Goal: Task Accomplishment & Management: Manage account settings

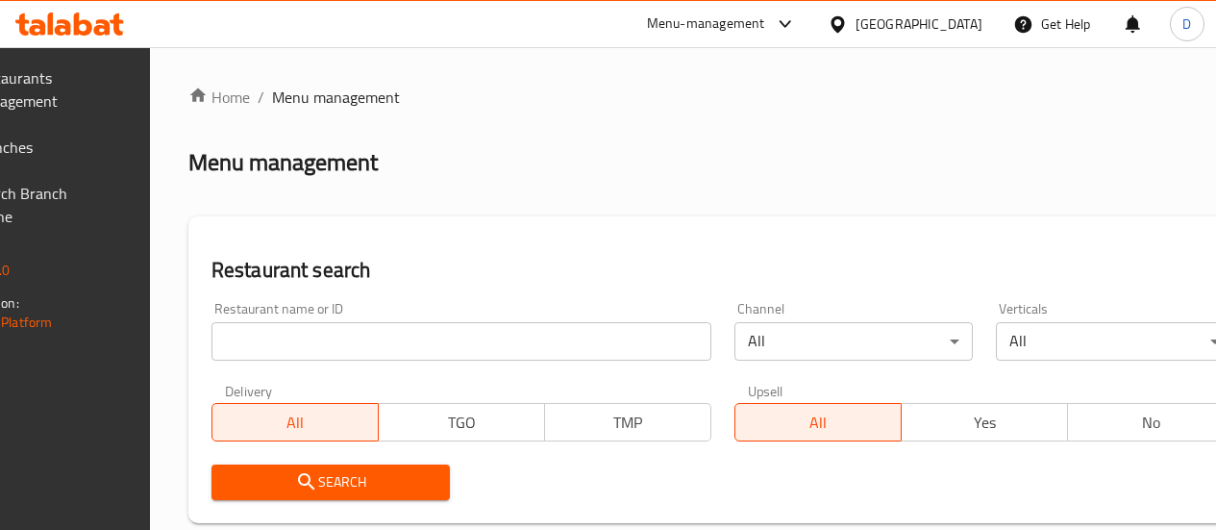
scroll to position [162, 0]
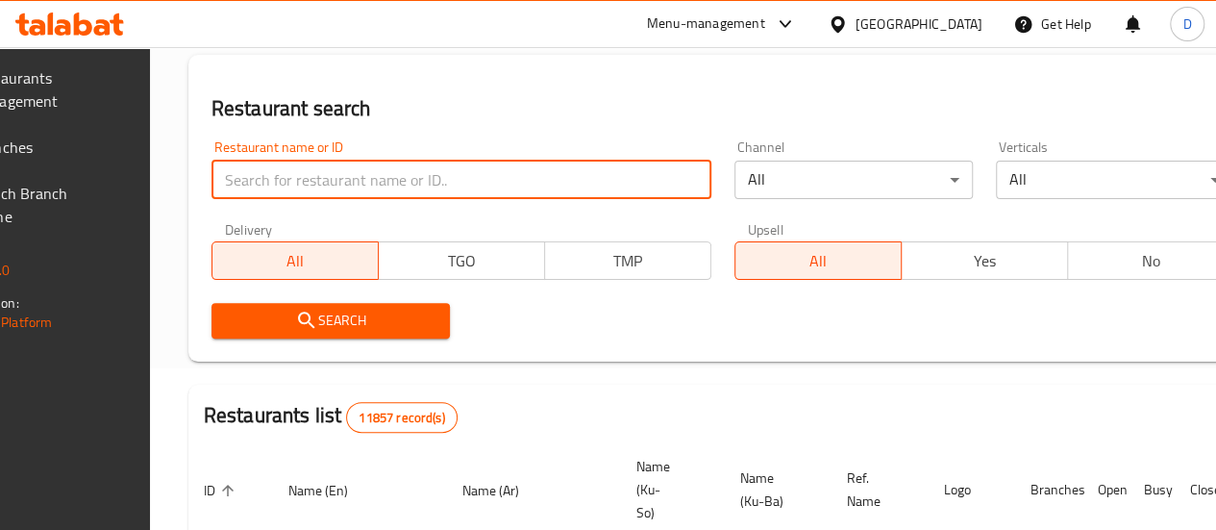
click at [401, 180] on input "search" at bounding box center [462, 180] width 500 height 38
type input "Barkul Fast Food"
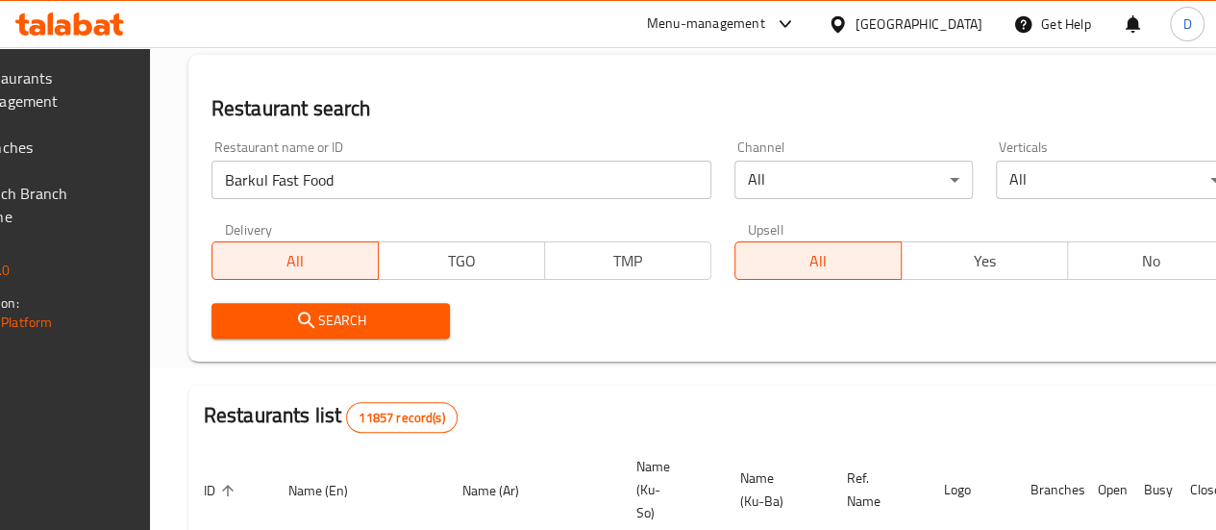
click at [413, 324] on span "Search" at bounding box center [331, 321] width 208 height 24
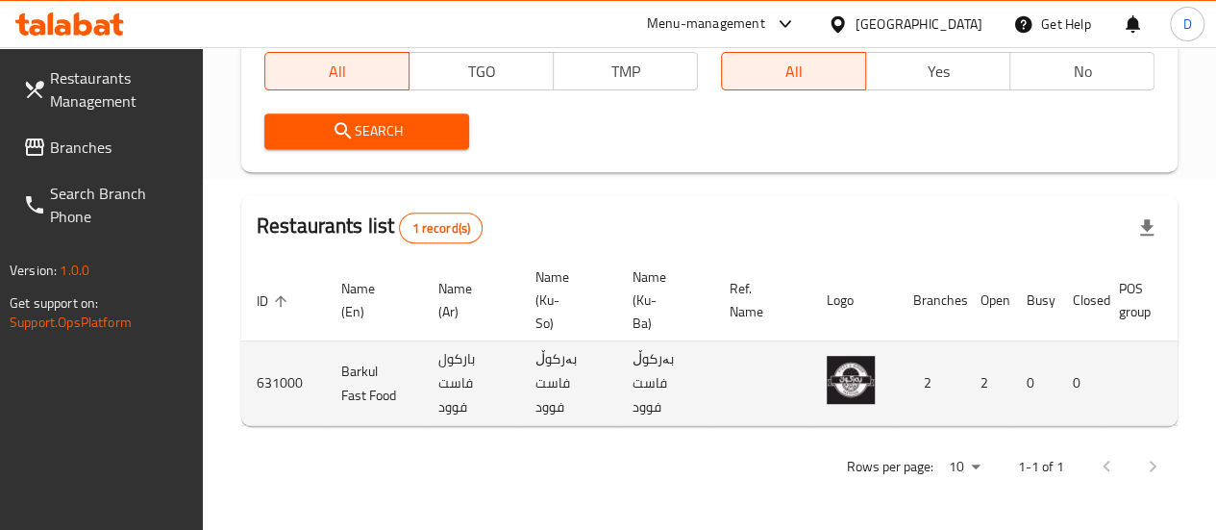
scroll to position [0, 188]
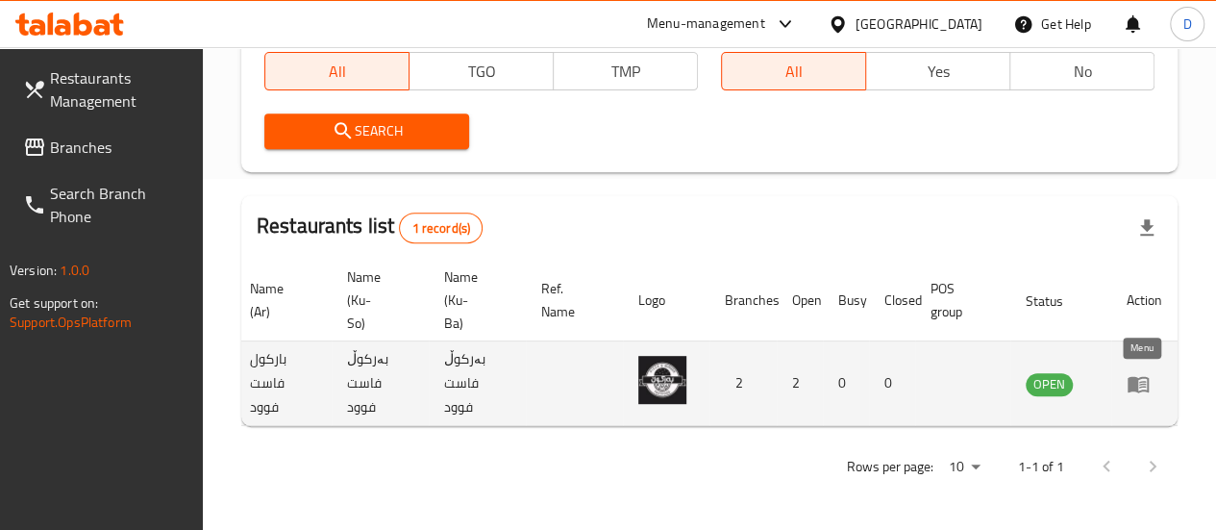
click at [1128, 376] on icon "enhanced table" at bounding box center [1138, 384] width 21 height 16
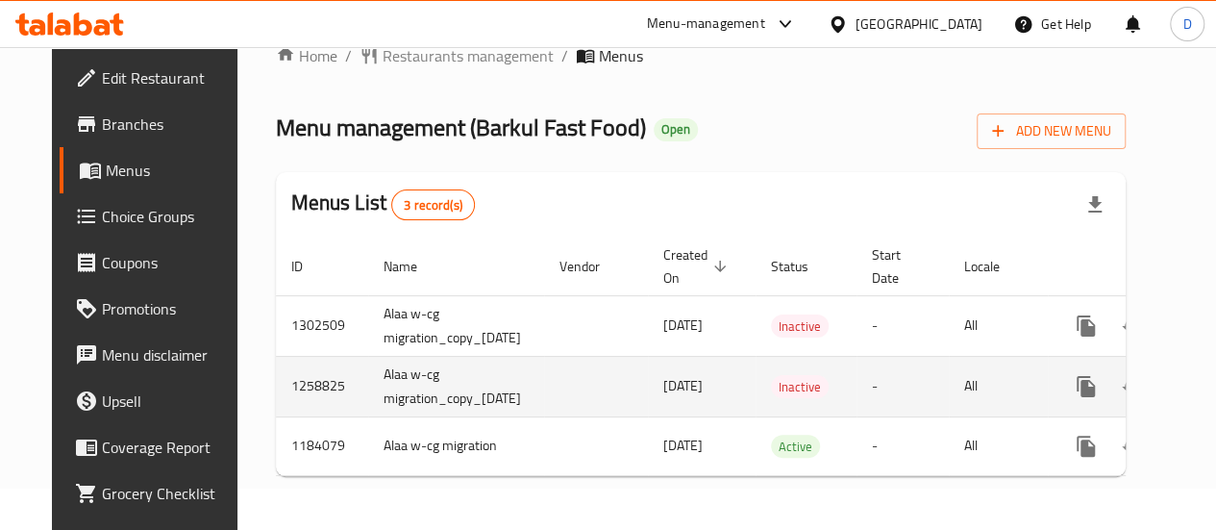
scroll to position [0, 82]
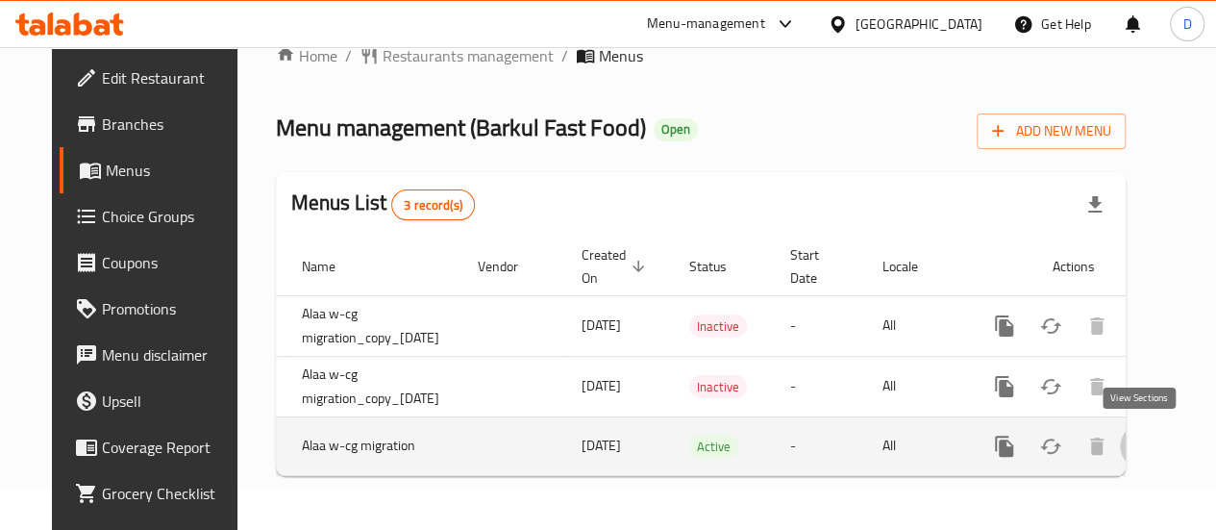
click at [1144, 441] on icon "enhanced table" at bounding box center [1143, 446] width 23 height 23
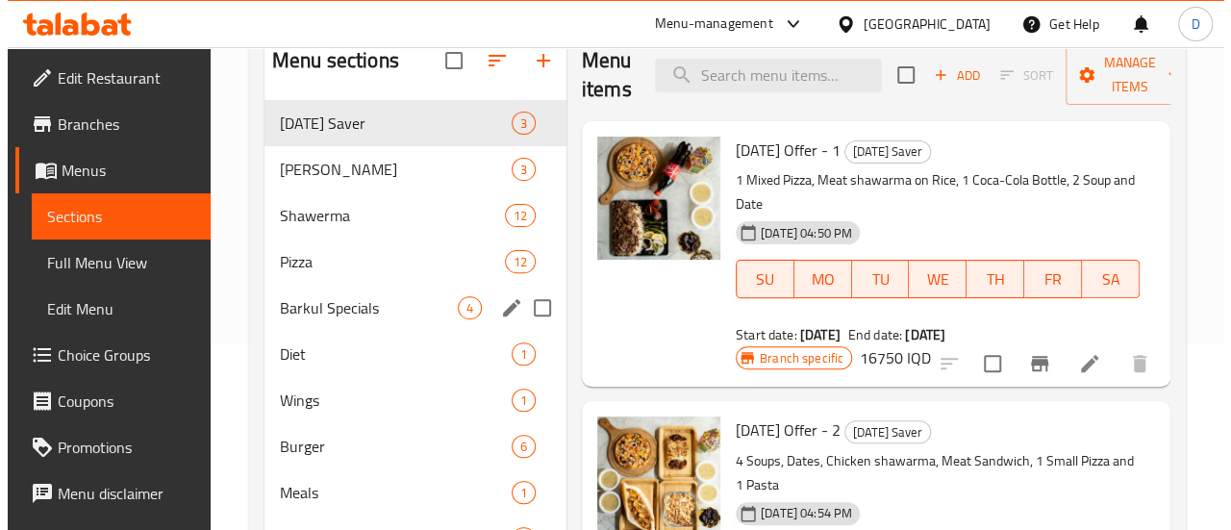
scroll to position [187, 0]
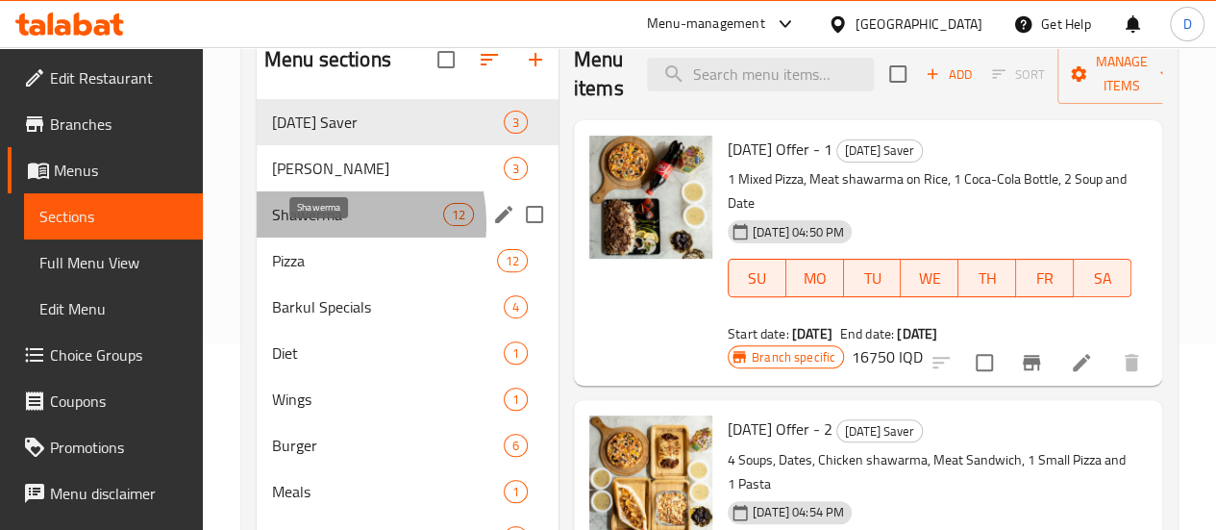
click at [313, 226] on span "Shawerma" at bounding box center [357, 214] width 171 height 23
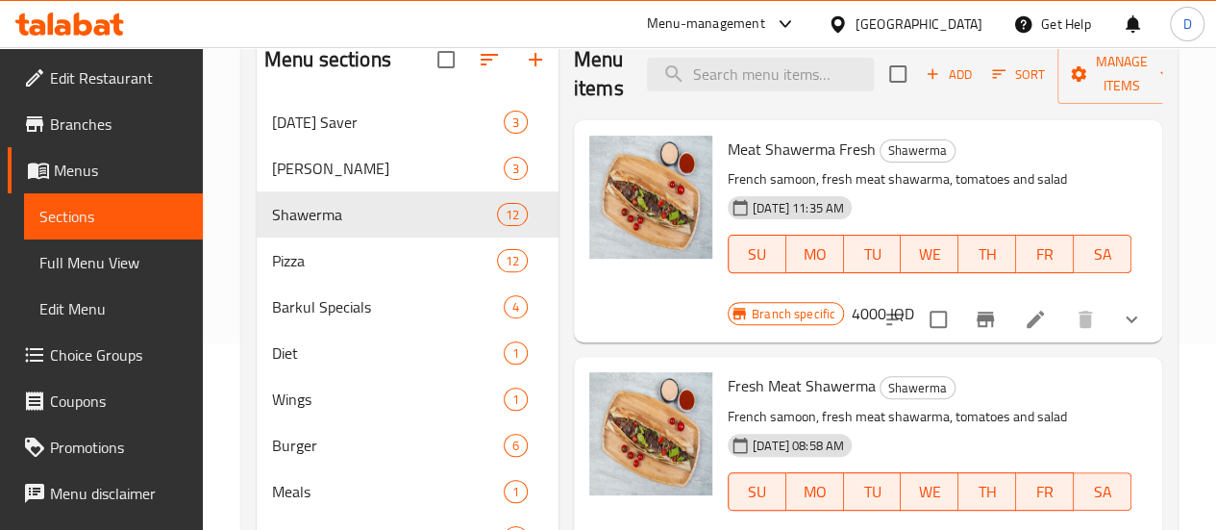
click at [914, 300] on h6 "4000 IQD" at bounding box center [883, 313] width 62 height 27
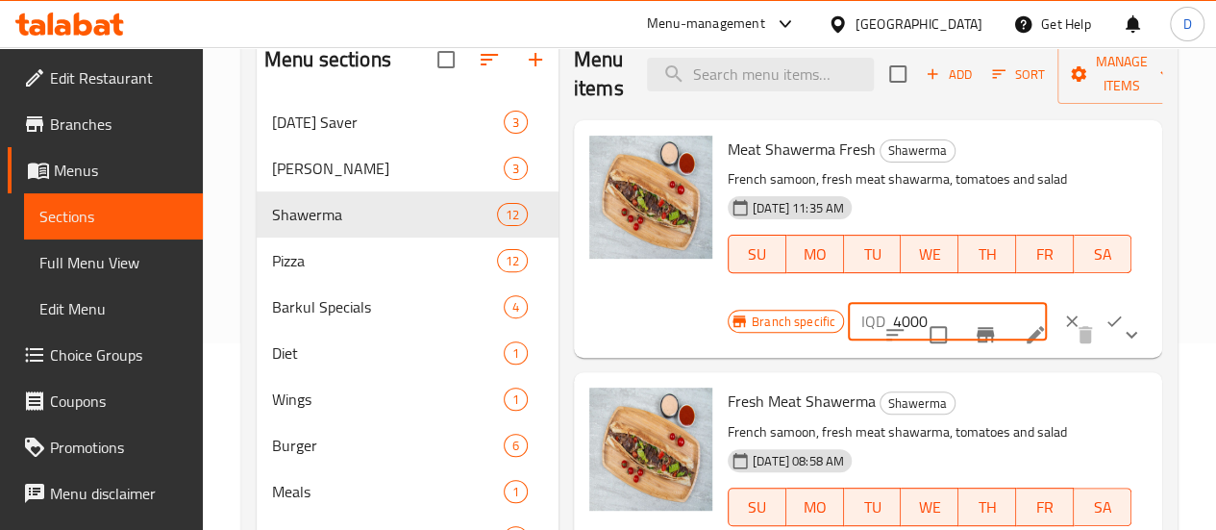
click at [893, 327] on input "4000" at bounding box center [970, 321] width 154 height 38
click at [893, 327] on input "4500" at bounding box center [970, 321] width 154 height 38
type input "4500"
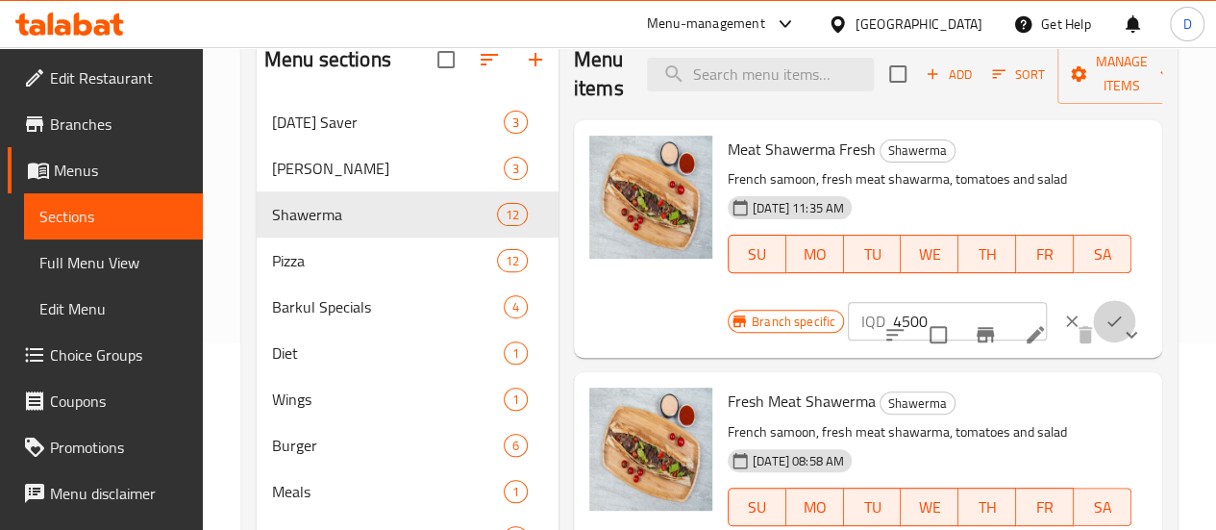
click at [1105, 314] on icon "ok" at bounding box center [1114, 321] width 19 height 19
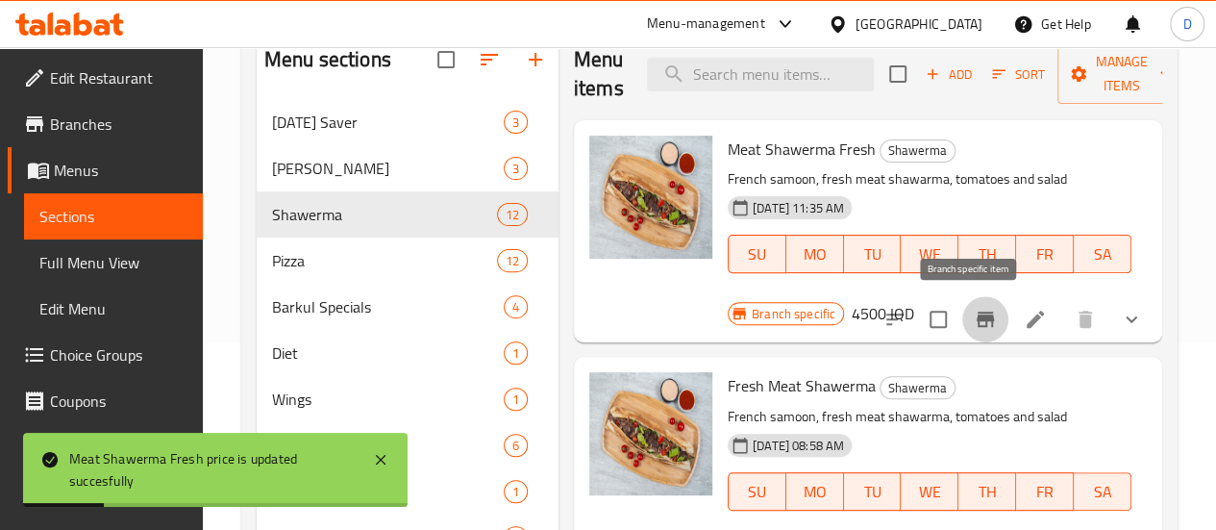
click at [979, 328] on icon "Branch-specific-item" at bounding box center [985, 319] width 23 height 23
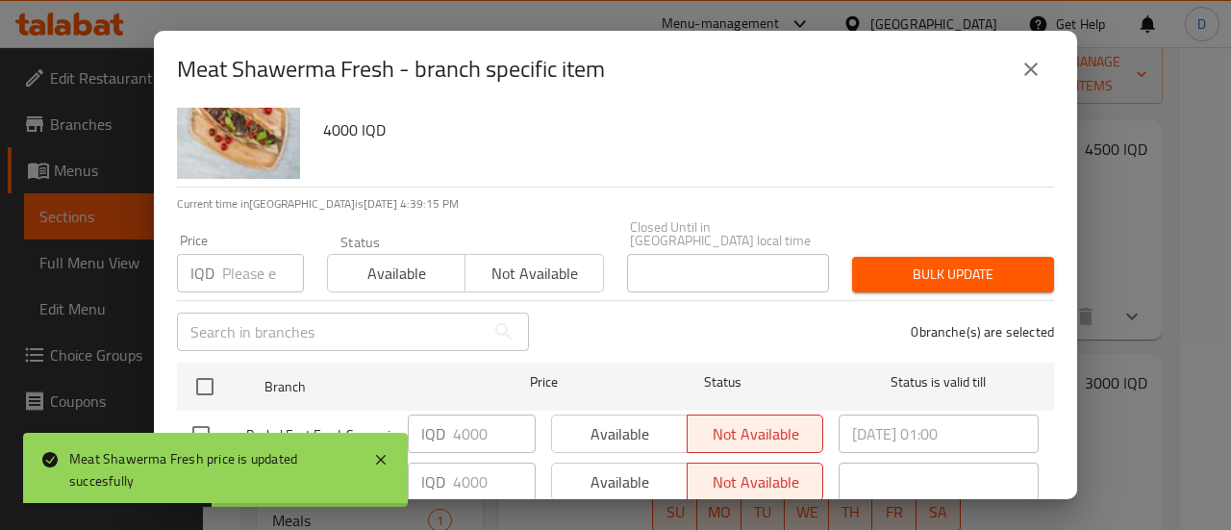
scroll to position [67, 0]
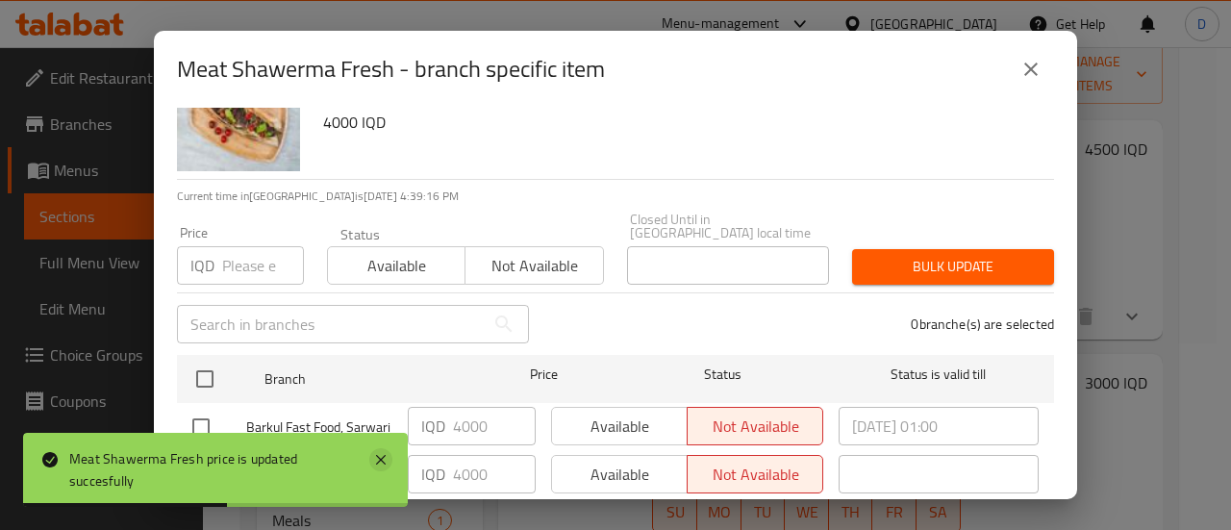
click at [376, 460] on icon at bounding box center [380, 459] width 23 height 23
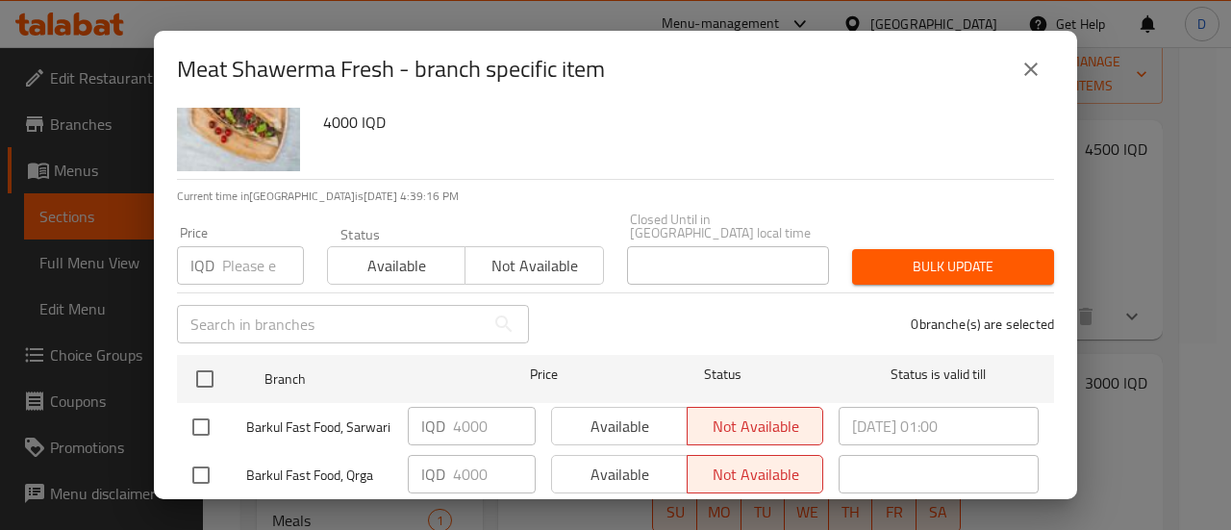
click at [317, 305] on input "text" at bounding box center [331, 324] width 308 height 38
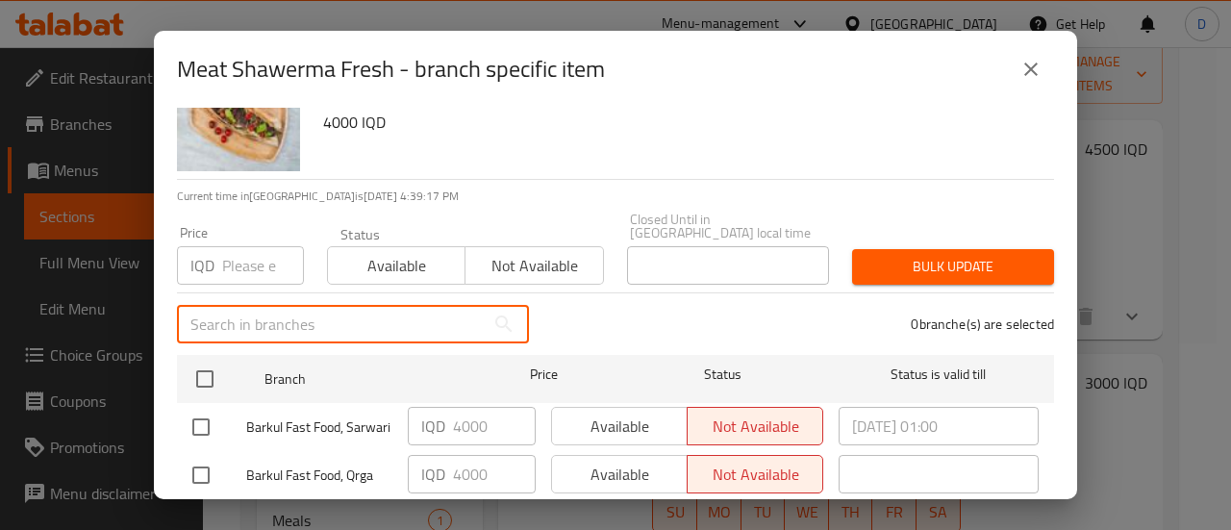
click at [317, 305] on input "text" at bounding box center [331, 324] width 308 height 38
paste input "4500"
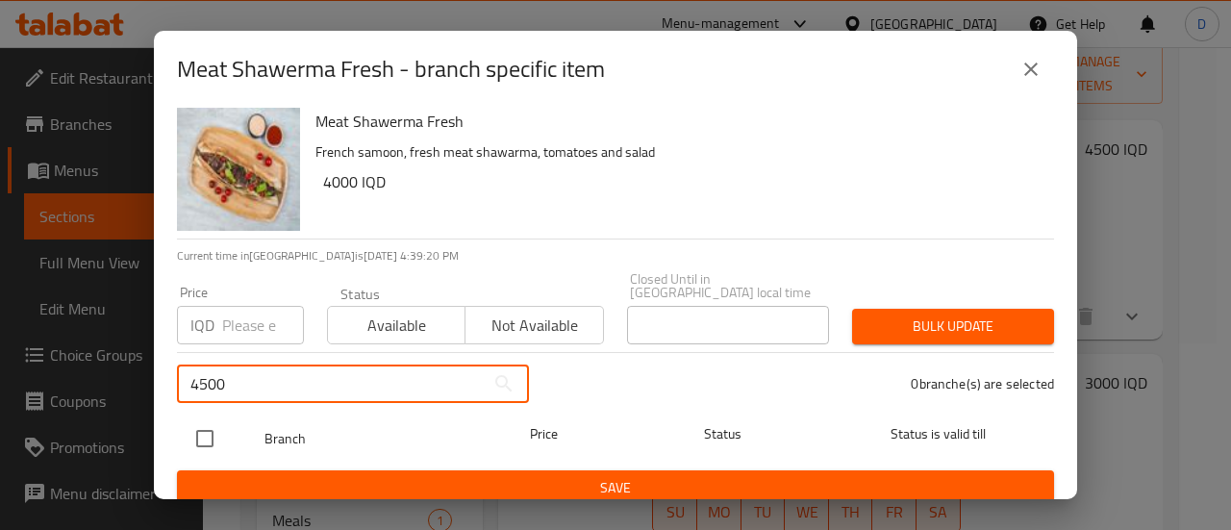
type input "4500"
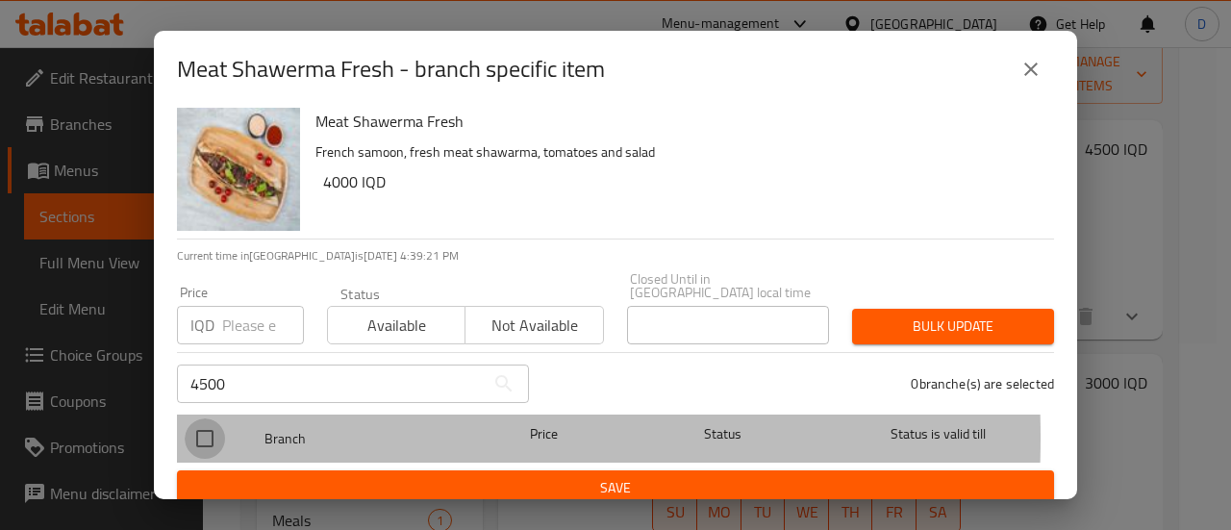
click at [204, 423] on input "checkbox" at bounding box center [205, 438] width 40 height 40
checkbox input "true"
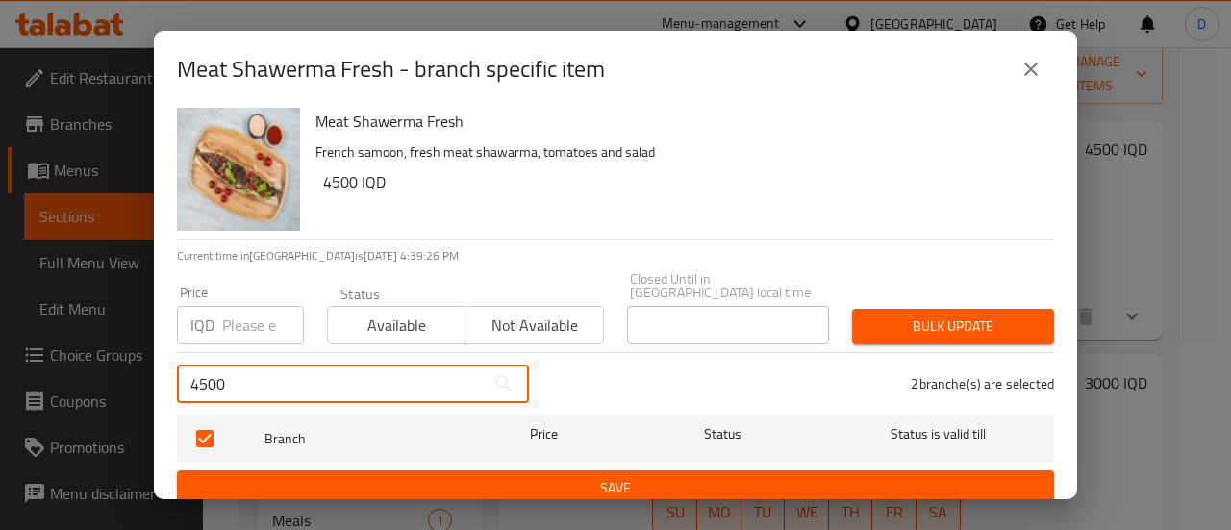
click at [375, 379] on input "4500" at bounding box center [331, 383] width 308 height 38
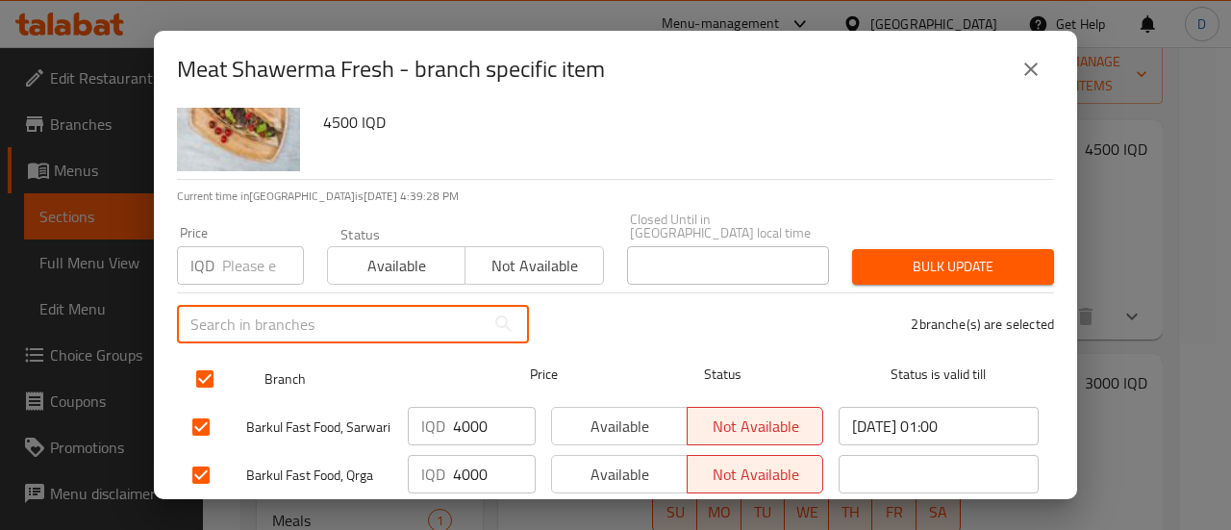
scroll to position [119, 0]
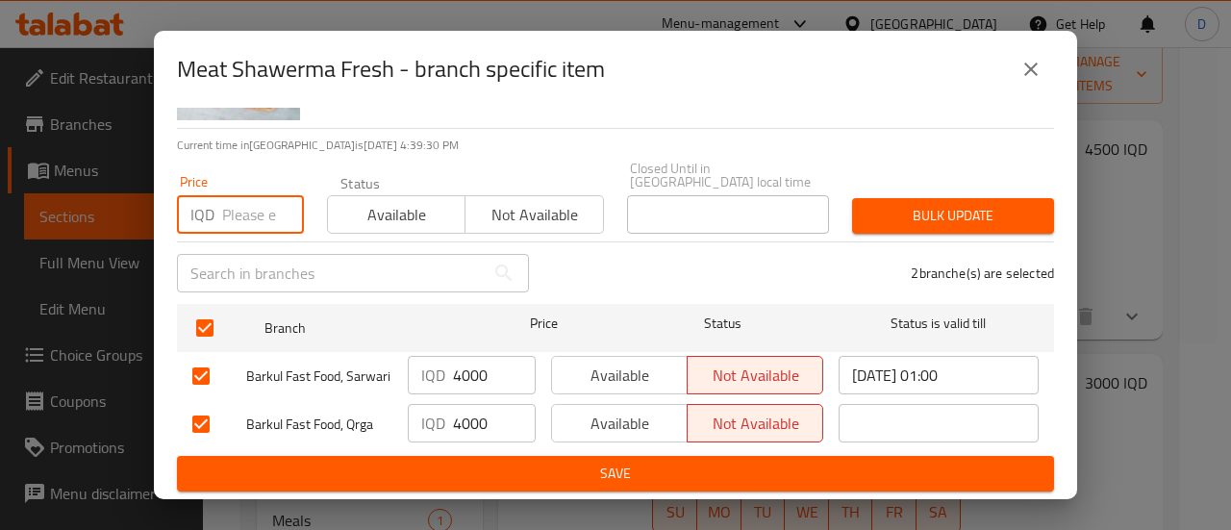
click at [248, 206] on input "number" at bounding box center [263, 214] width 82 height 38
paste input "4500"
type input "4500"
click at [474, 365] on input "4000" at bounding box center [494, 375] width 83 height 38
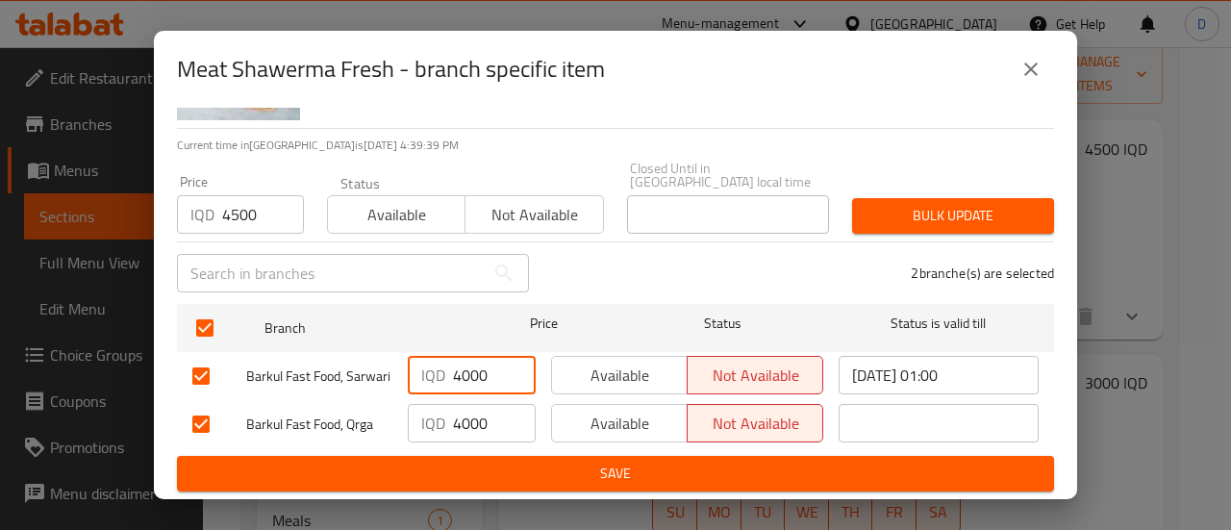
click at [474, 365] on input "4000" at bounding box center [494, 375] width 83 height 38
paste input "5"
type input "4500"
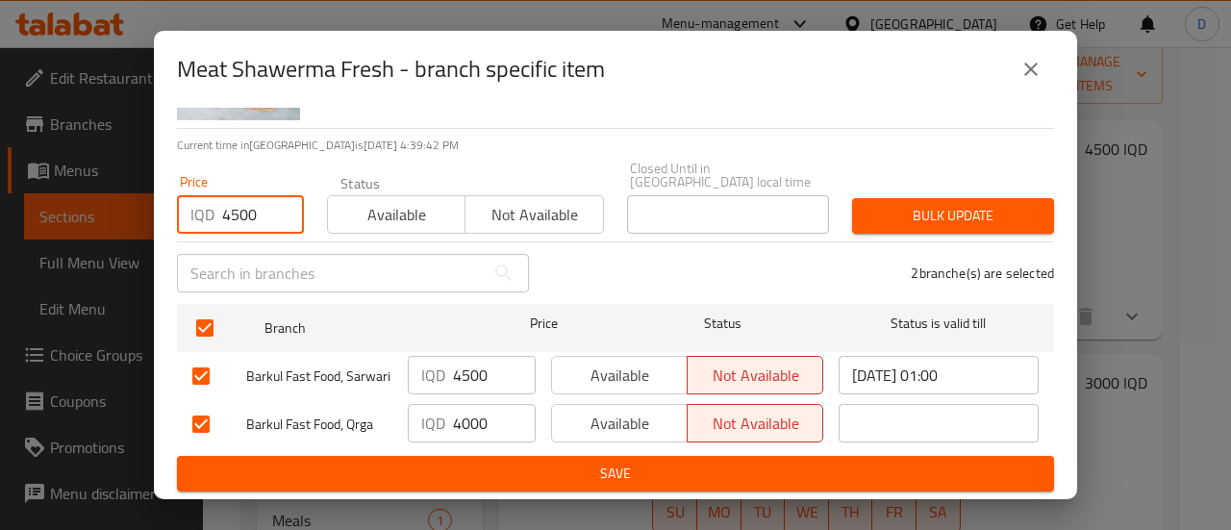
click at [244, 210] on input "4500" at bounding box center [263, 214] width 82 height 38
click at [469, 414] on input "4000" at bounding box center [494, 423] width 83 height 38
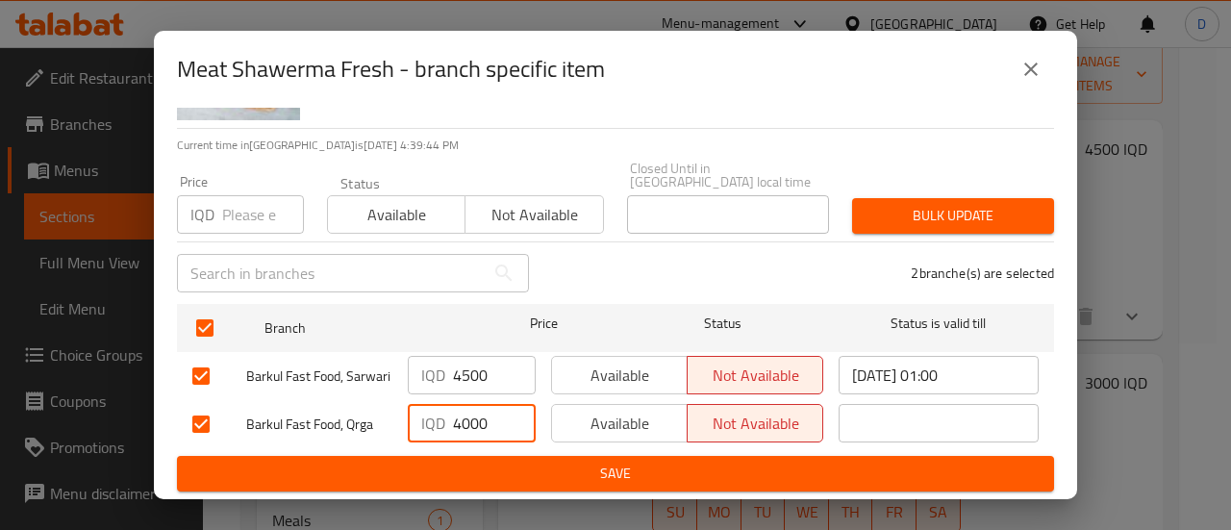
click at [469, 414] on input "4000" at bounding box center [494, 423] width 83 height 38
paste input "5"
type input "4500"
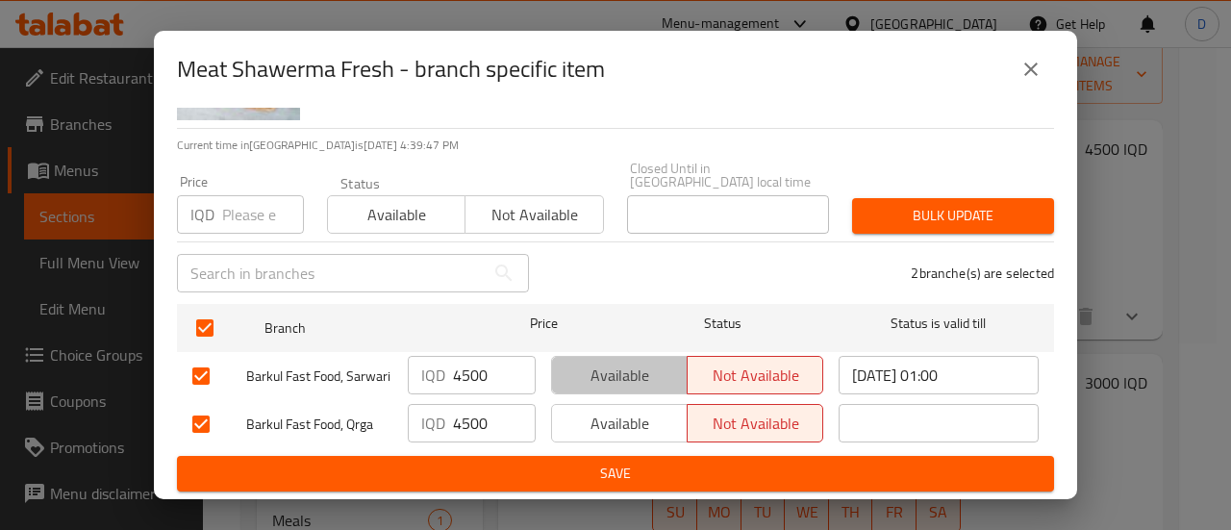
click at [585, 362] on span "Available" at bounding box center [620, 376] width 120 height 28
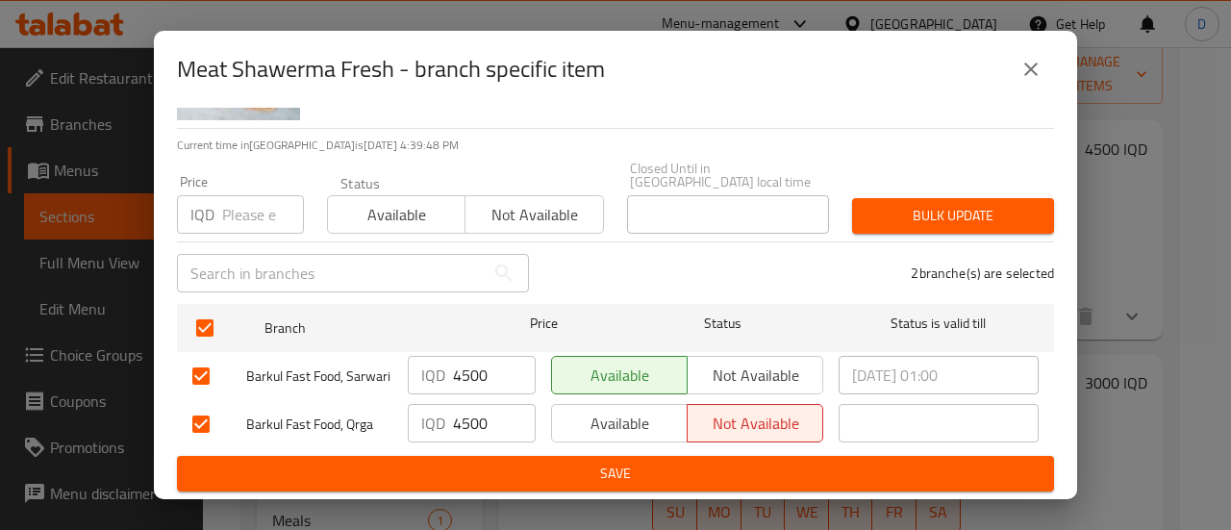
click at [606, 418] on span "Available" at bounding box center [620, 424] width 120 height 28
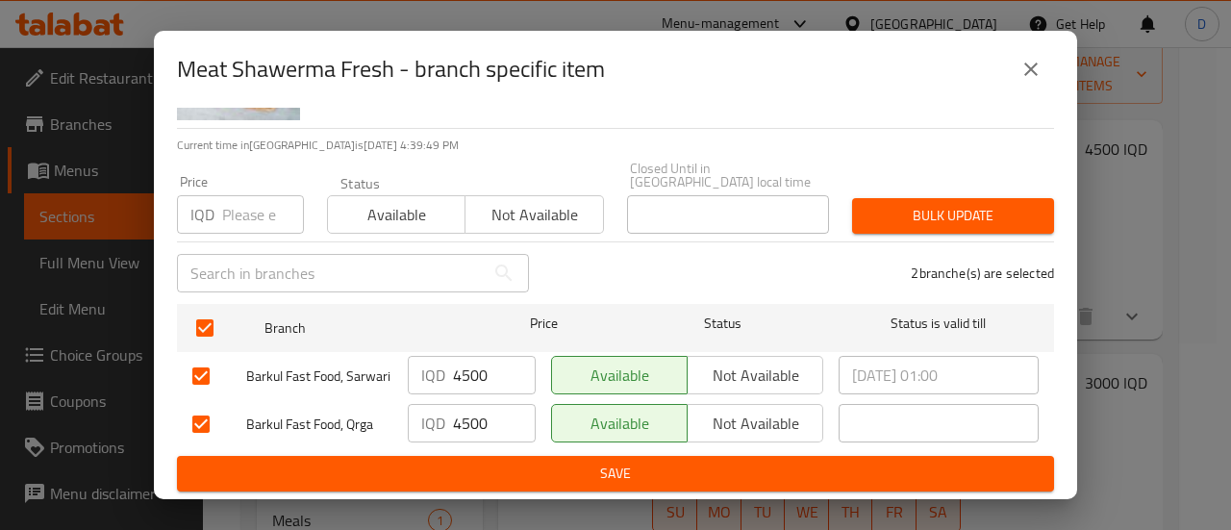
click at [615, 462] on span "Save" at bounding box center [615, 474] width 846 height 24
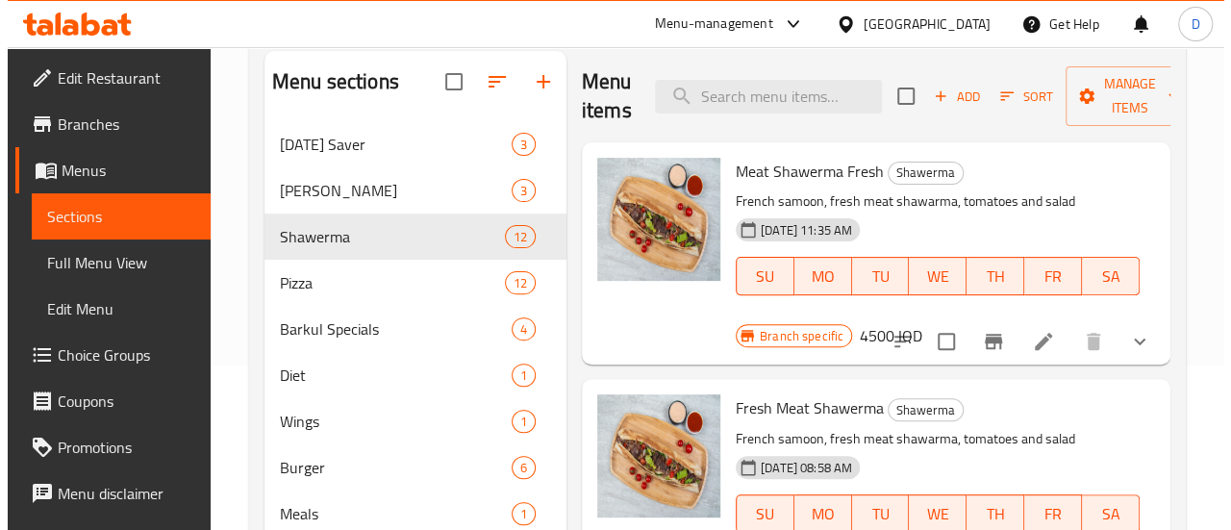
scroll to position [163, 0]
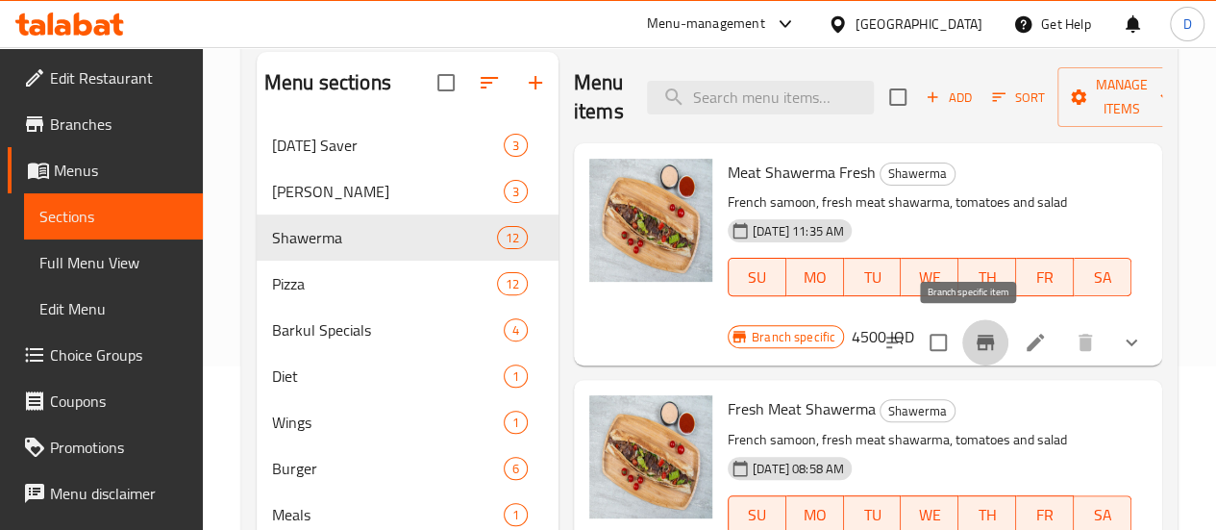
click at [978, 339] on icon "Branch-specific-item" at bounding box center [985, 342] width 17 height 15
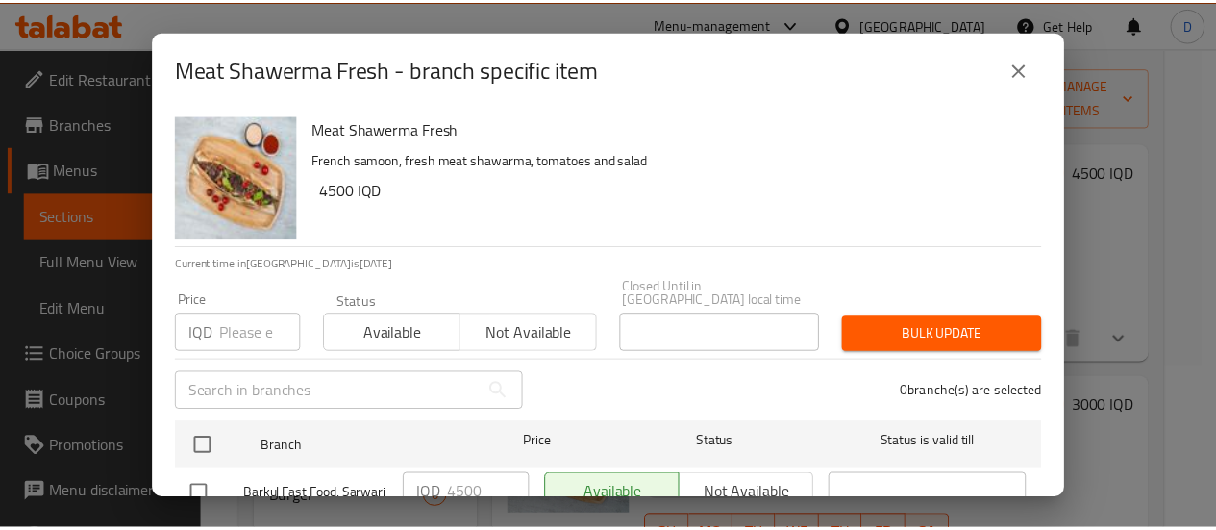
scroll to position [119, 0]
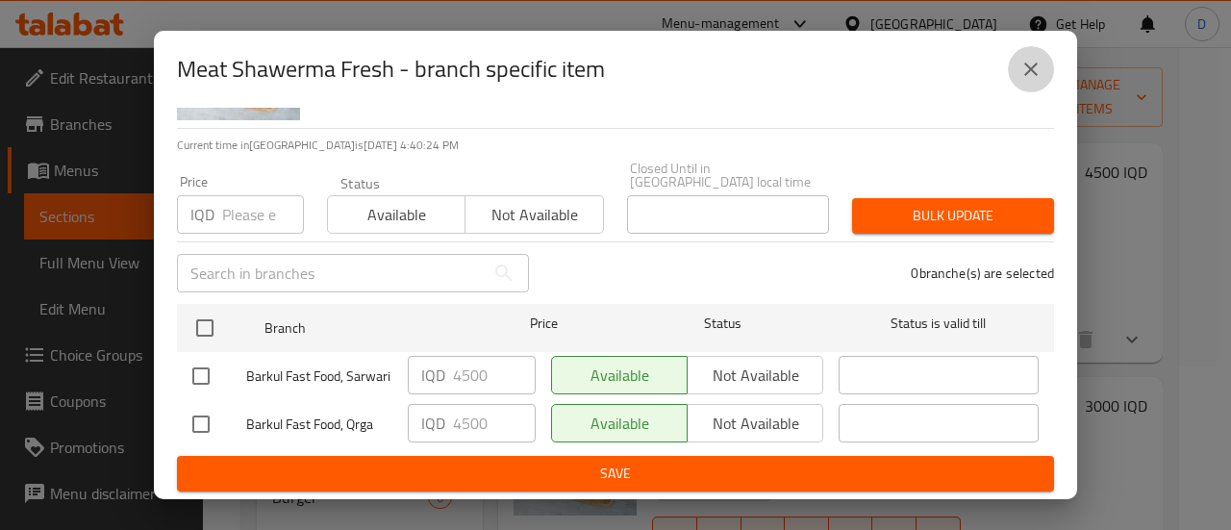
click at [1028, 64] on icon "close" at bounding box center [1030, 69] width 23 height 23
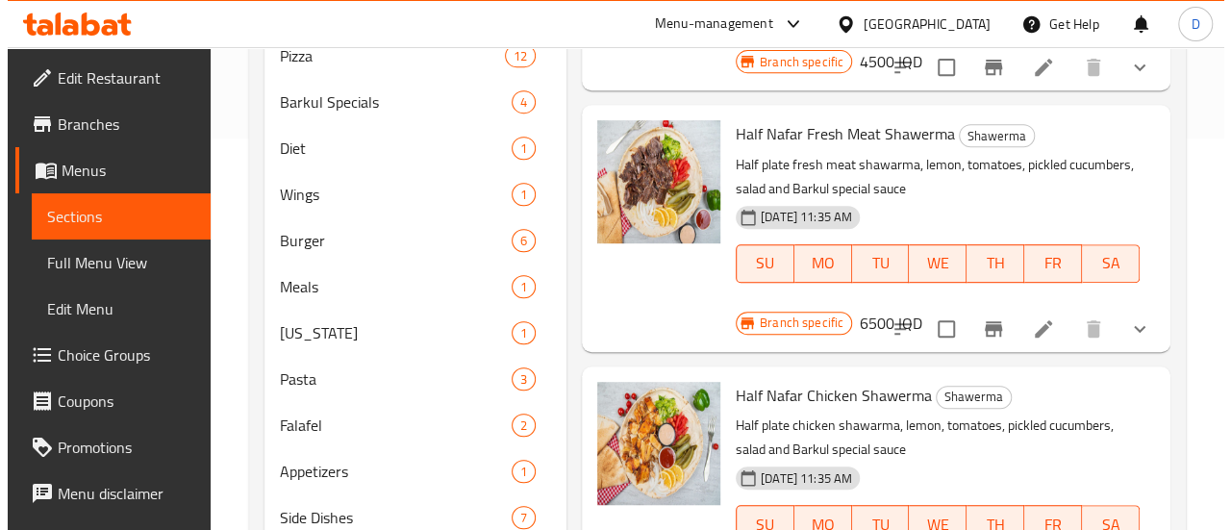
scroll to position [1055, 0]
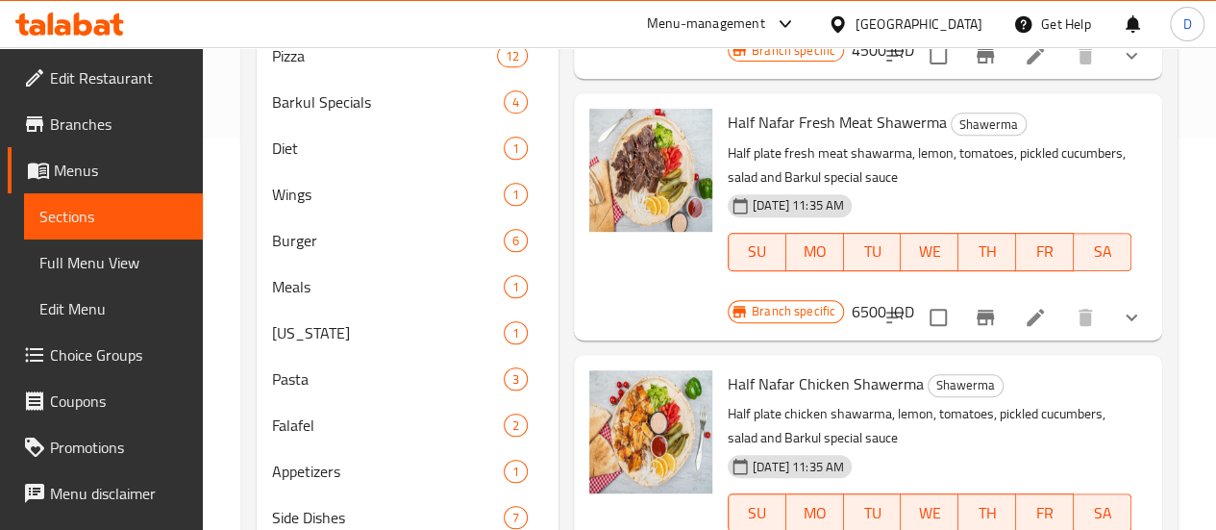
click at [914, 298] on h6 "6500 IQD" at bounding box center [883, 311] width 62 height 27
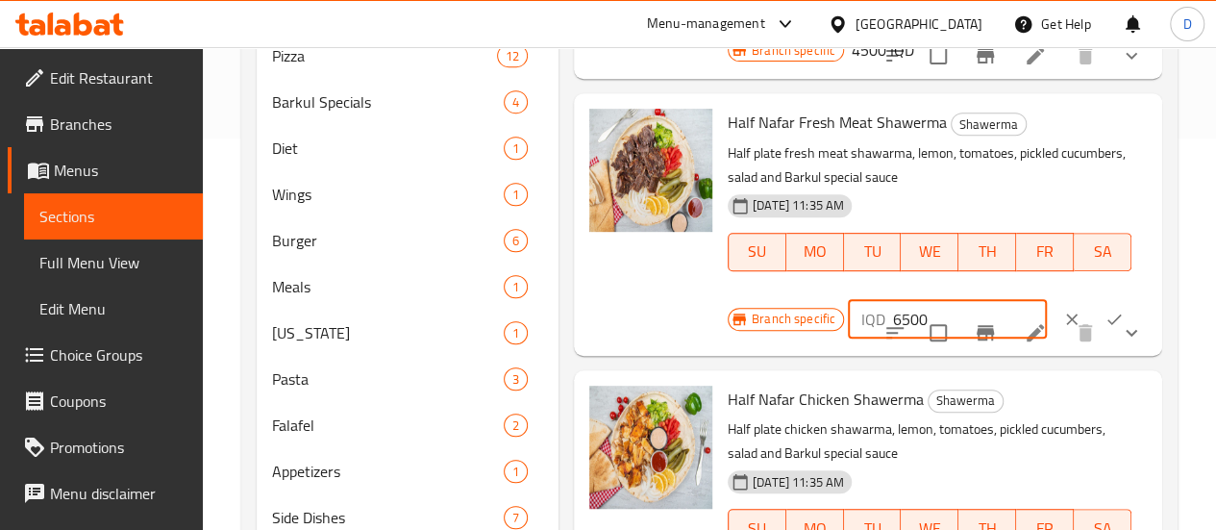
click at [893, 316] on input "6500" at bounding box center [970, 319] width 154 height 38
click at [893, 313] on input "7000" at bounding box center [970, 319] width 154 height 38
type input "7000"
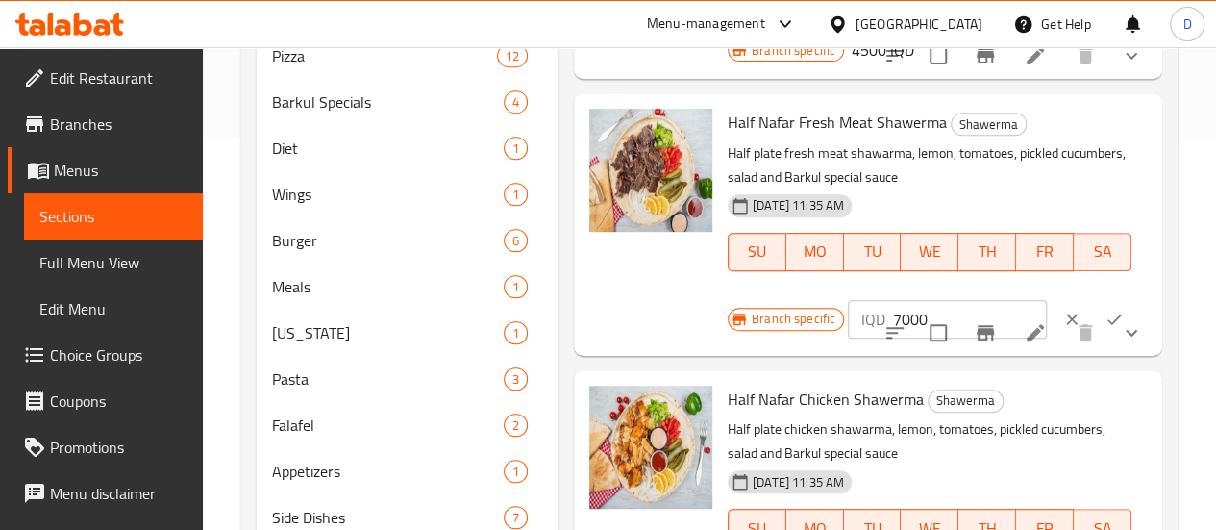
click at [1043, 157] on p "Half plate fresh meat shawarma, lemon, tomatoes, pickled cucumbers, salad and B…" at bounding box center [930, 165] width 404 height 48
click at [974, 328] on icon "Branch-specific-item" at bounding box center [985, 332] width 23 height 23
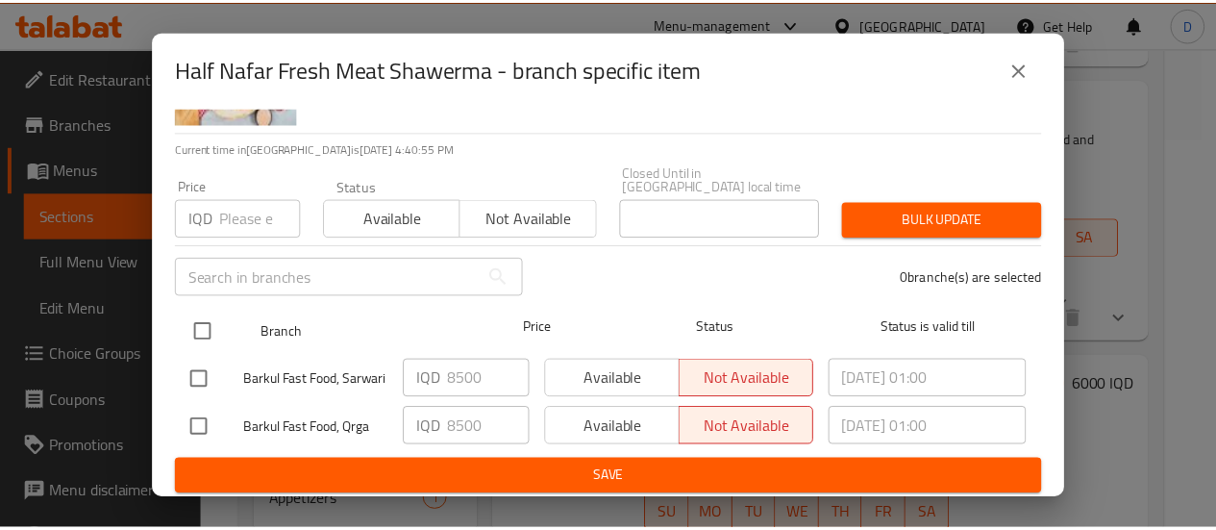
scroll to position [119, 0]
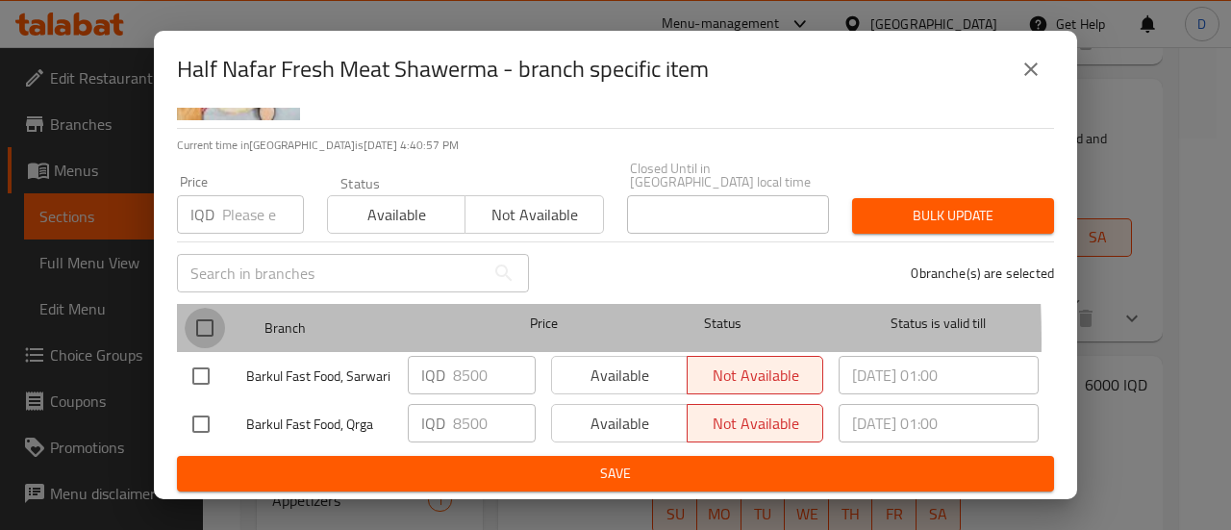
click at [211, 324] on input "checkbox" at bounding box center [205, 328] width 40 height 40
checkbox input "true"
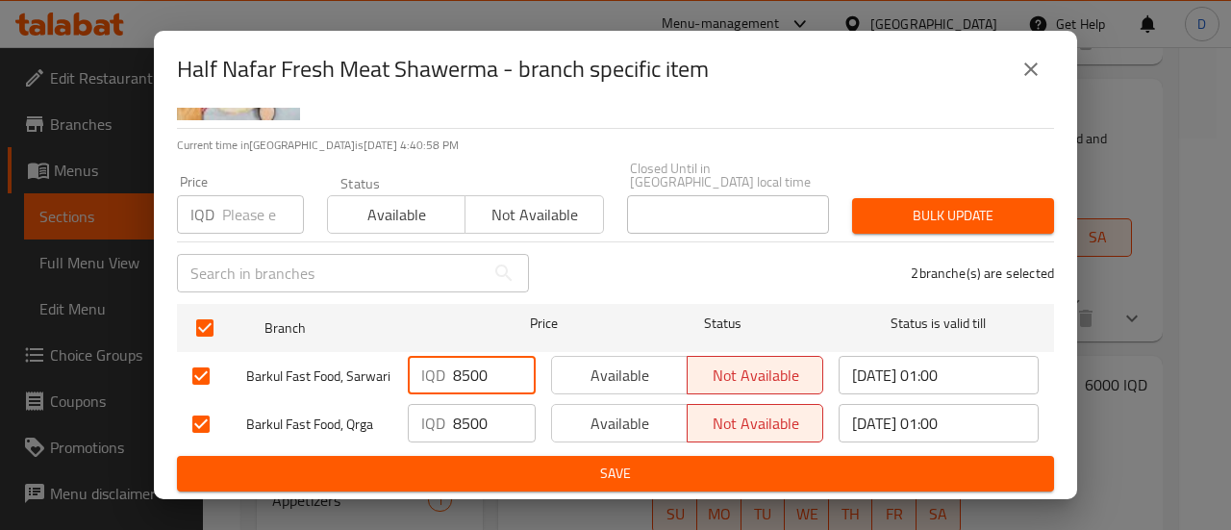
click at [460, 366] on input "8500" at bounding box center [494, 375] width 83 height 38
type input "9000"
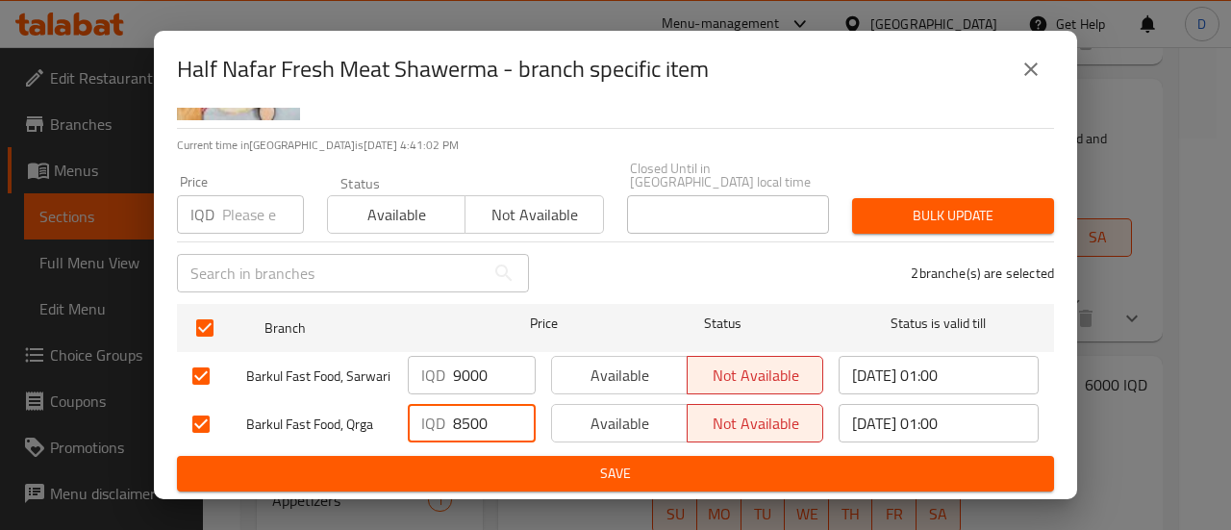
click at [462, 411] on input "8500" at bounding box center [494, 423] width 83 height 38
type input "9000"
click at [616, 362] on span "Available" at bounding box center [620, 376] width 120 height 28
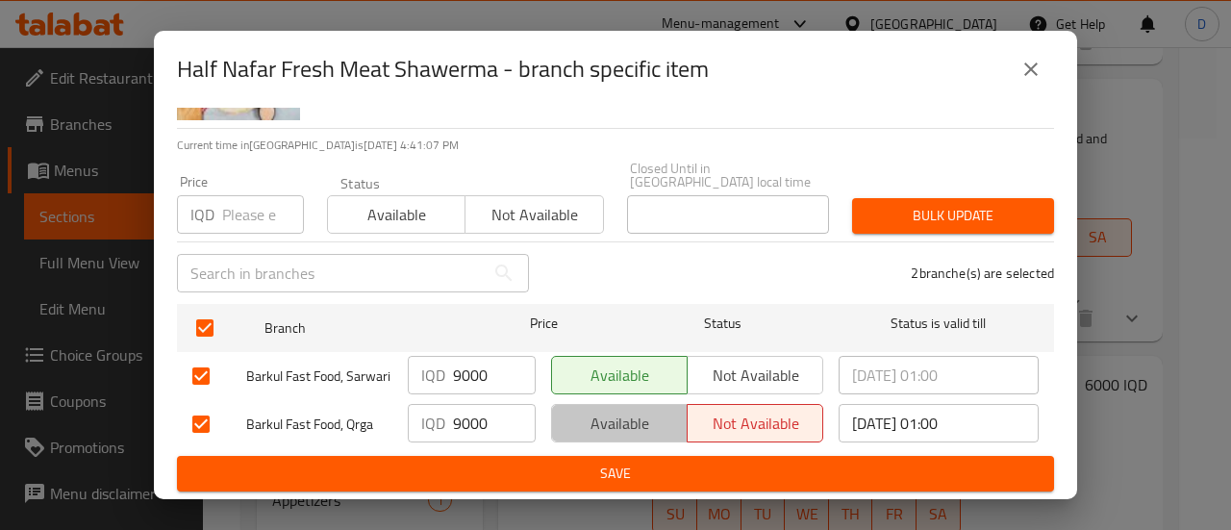
click at [607, 410] on span "Available" at bounding box center [620, 424] width 120 height 28
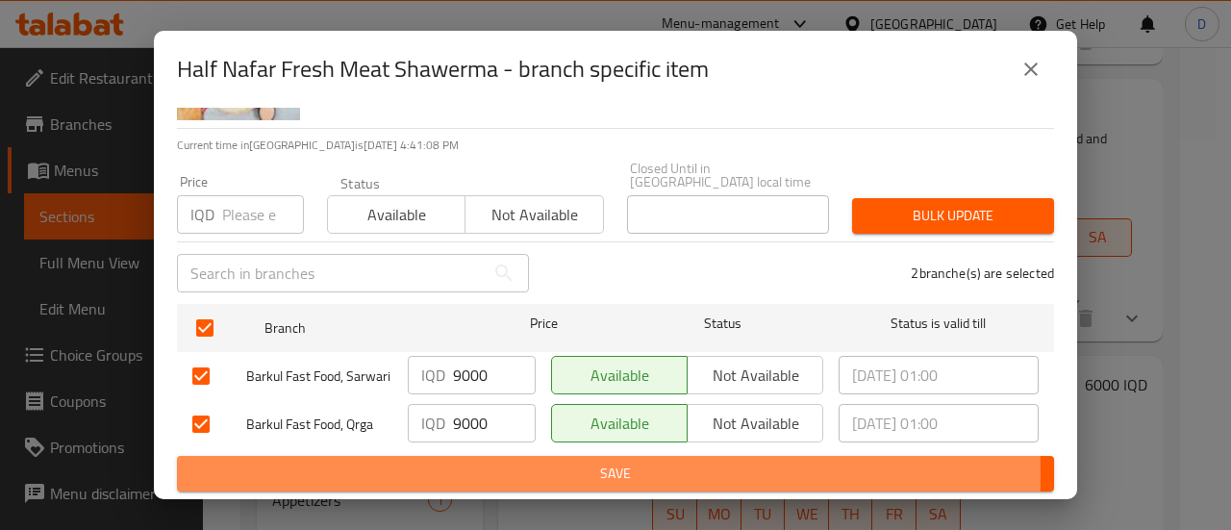
click at [605, 472] on span "Save" at bounding box center [615, 474] width 846 height 24
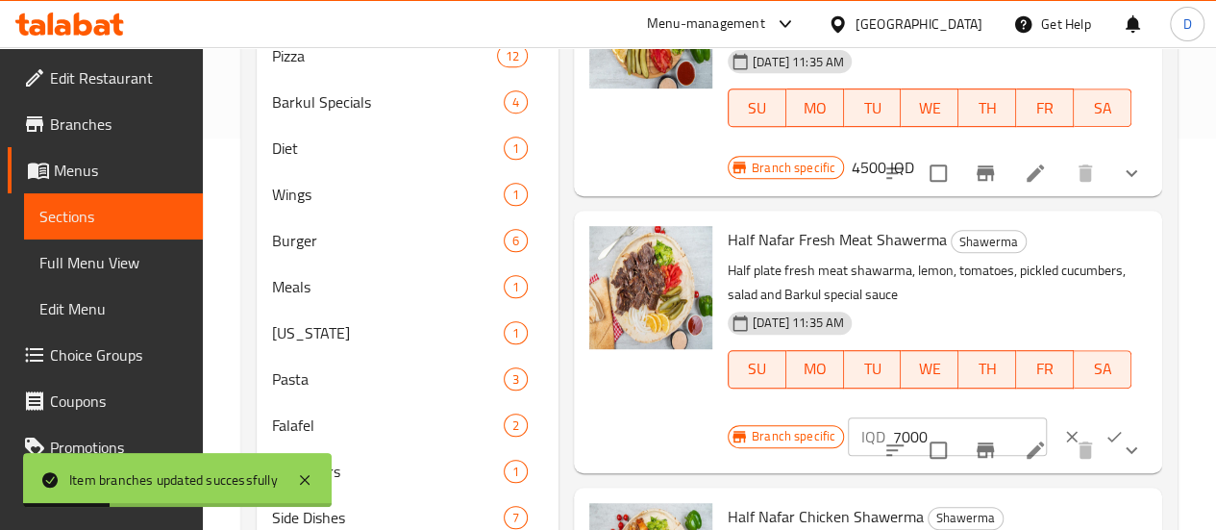
scroll to position [941, 0]
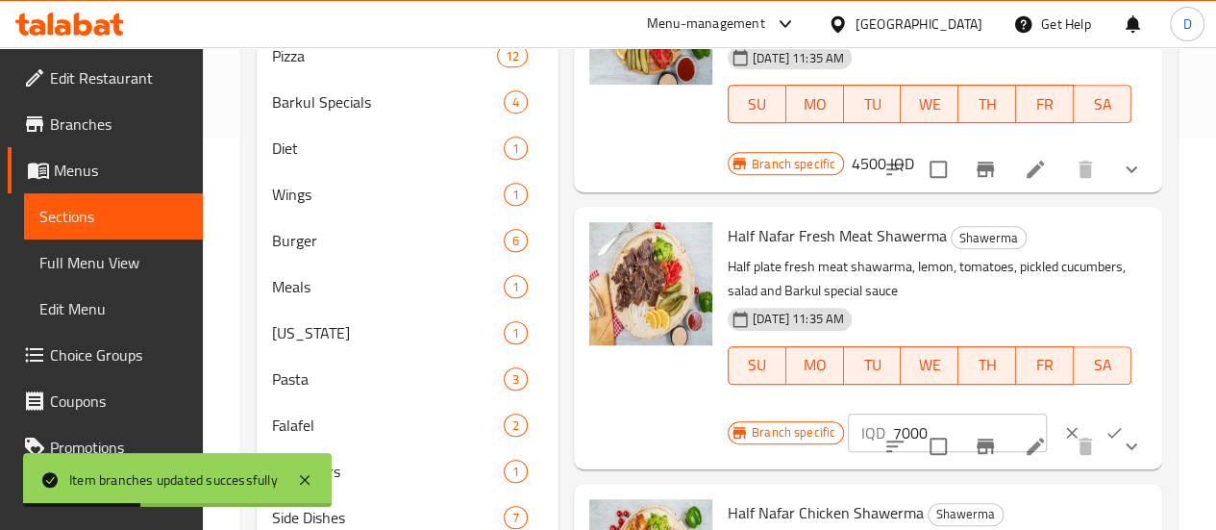
click at [893, 416] on input "7000" at bounding box center [970, 432] width 154 height 38
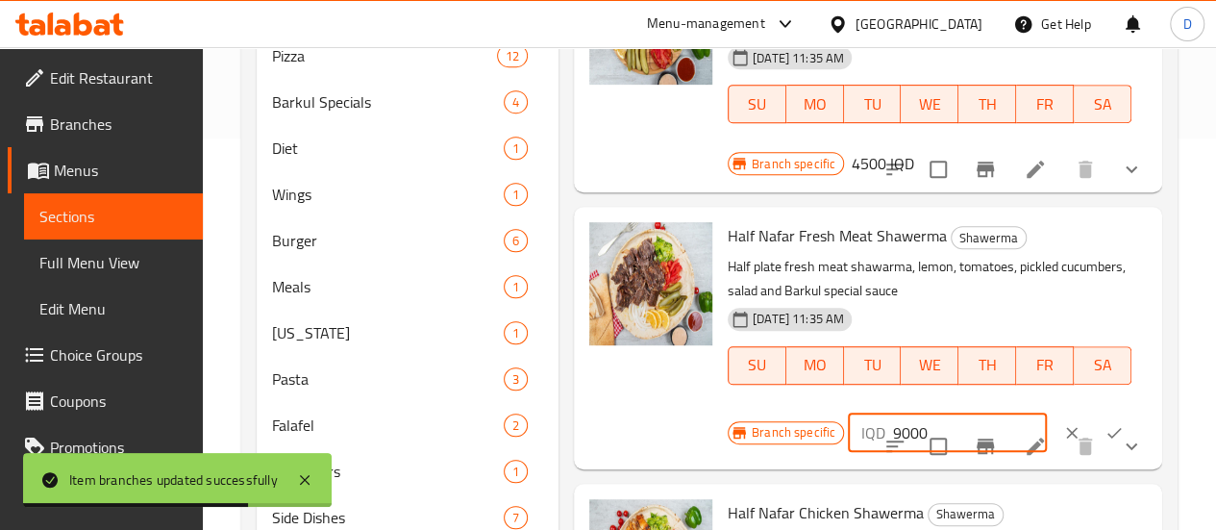
type input "9000"
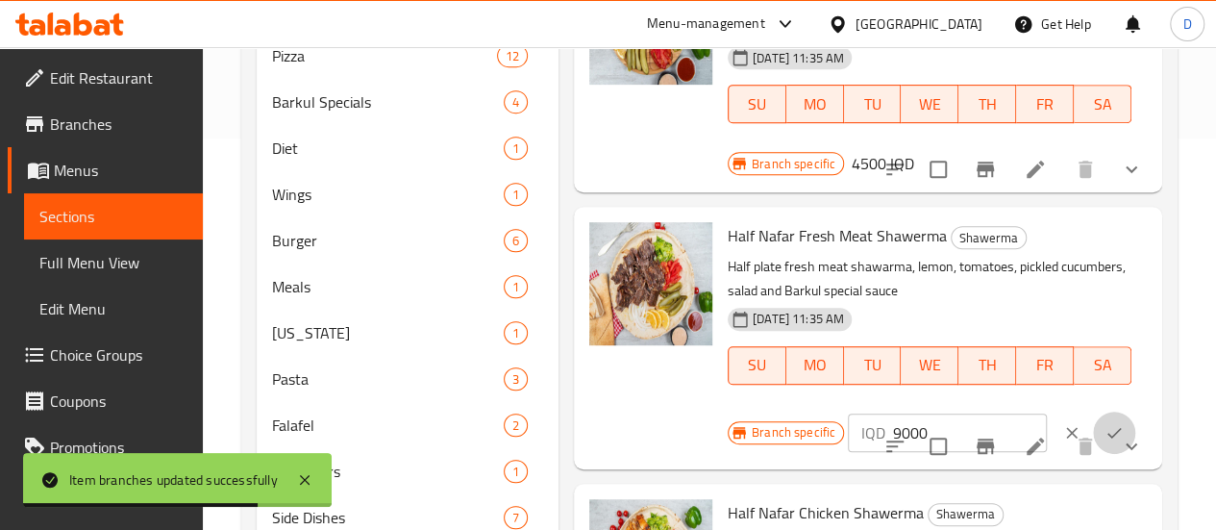
click at [1093, 412] on button "ok" at bounding box center [1114, 433] width 42 height 42
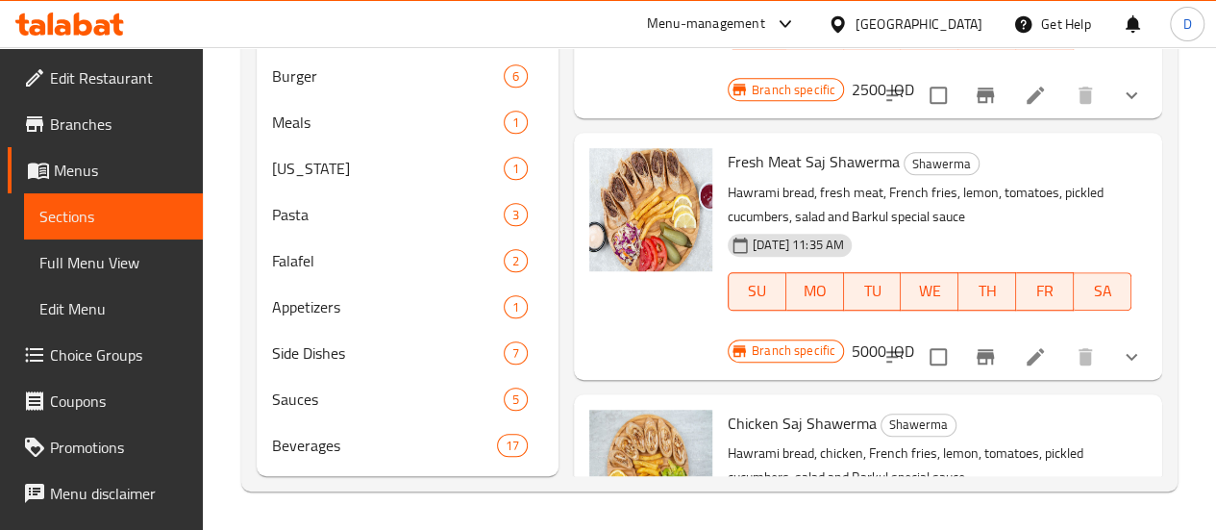
scroll to position [277, 0]
